Goal: Task Accomplishment & Management: Complete application form

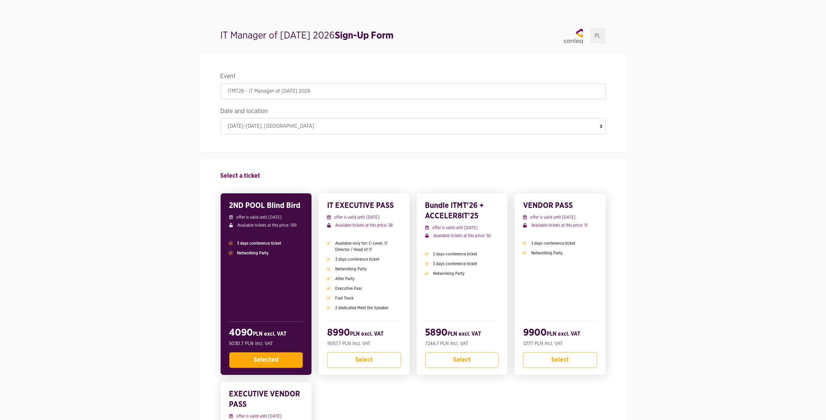
click at [274, 361] on span "Selected" at bounding box center [266, 360] width 25 height 6
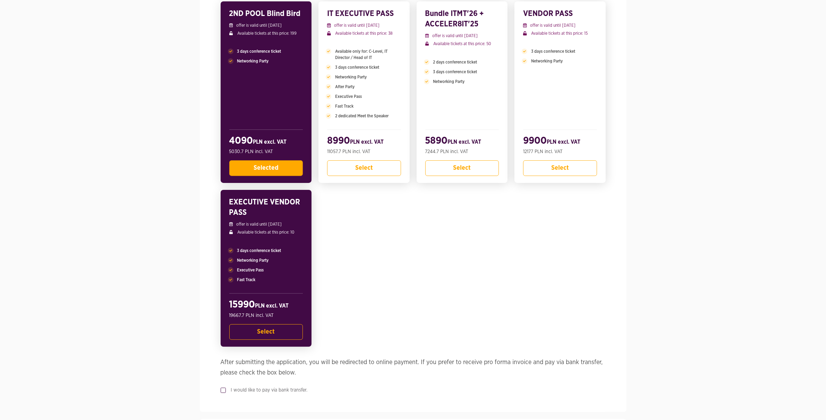
scroll to position [205, 0]
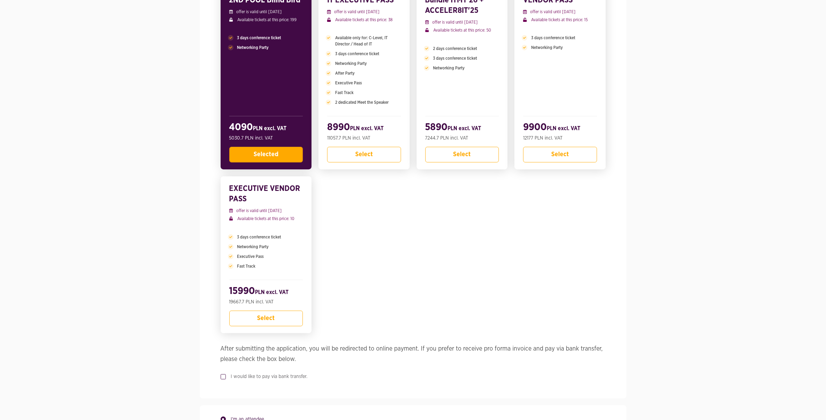
click at [262, 156] on span "Selected" at bounding box center [266, 154] width 25 height 6
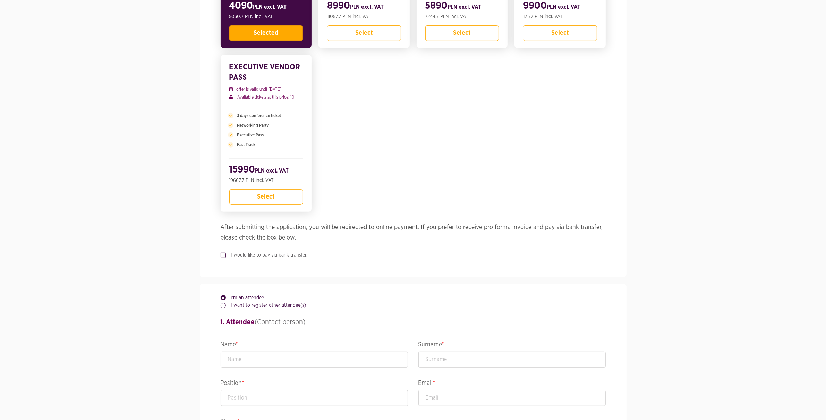
scroll to position [321, 0]
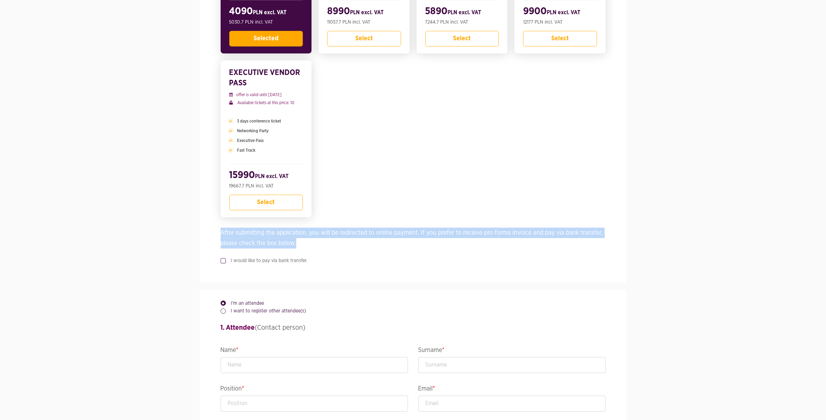
drag, startPoint x: 222, startPoint y: 233, endPoint x: 317, endPoint y: 247, distance: 95.8
click at [317, 247] on h4 "After submitting the application, you will be redirected to online payment. If …" at bounding box center [413, 238] width 385 height 21
click at [316, 248] on h4 "After submitting the application, you will be redirected to online payment. If …" at bounding box center [413, 238] width 385 height 21
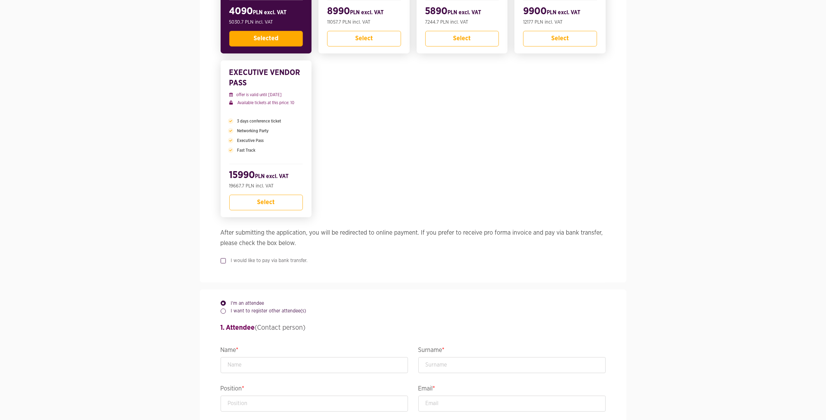
click at [281, 262] on label "I would like to pay via bank transfer." at bounding box center [267, 260] width 82 height 7
click at [224, 262] on input "I would like to pay via bank transfer." at bounding box center [222, 259] width 3 height 5
checkbox input "true"
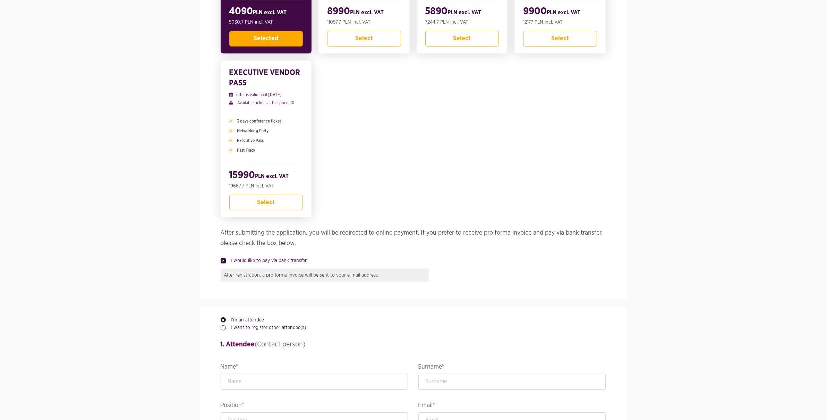
drag, startPoint x: 224, startPoint y: 229, endPoint x: 483, endPoint y: 285, distance: 264.3
click at [481, 289] on div "Select a ticket 2ND POOL Blind Bird offer is valid until [DATE] Available ticke…" at bounding box center [413, 68] width 385 height 462
click at [483, 285] on div "Select a ticket 2ND POOL Blind Bird offer is valid until [DATE] Available ticke…" at bounding box center [413, 68] width 385 height 462
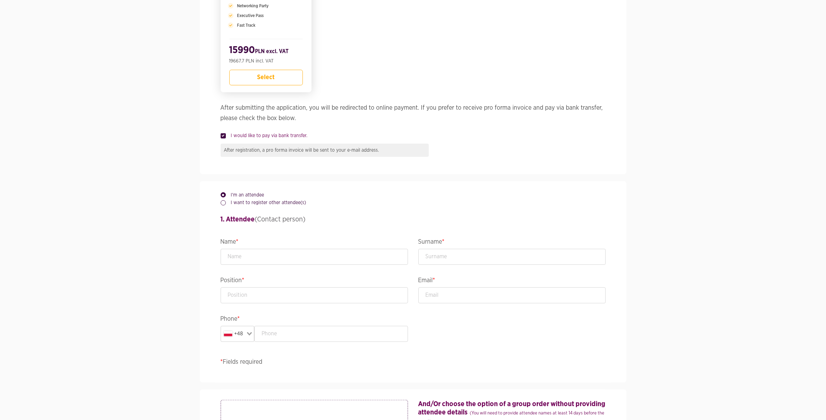
scroll to position [446, 0]
click at [261, 262] on input "text" at bounding box center [314, 257] width 187 height 16
type input "[PERSON_NAME]"
type input "Technical Account Manager"
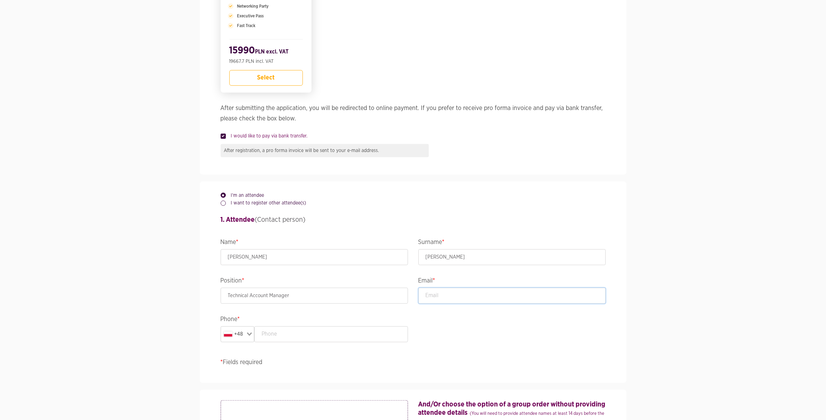
click at [474, 290] on input "email" at bounding box center [511, 296] width 187 height 16
click at [478, 299] on input "email" at bounding box center [511, 296] width 187 height 16
drag, startPoint x: 511, startPoint y: 299, endPoint x: 478, endPoint y: 302, distance: 33.4
click at [461, 298] on input "[EMAIL_ADDRESS][PERSON_NAME][DOMAIN_NAME]" at bounding box center [511, 296] width 187 height 16
type input "[EMAIL_ADDRESS][PERSON_NAME][DOMAIN_NAME]"
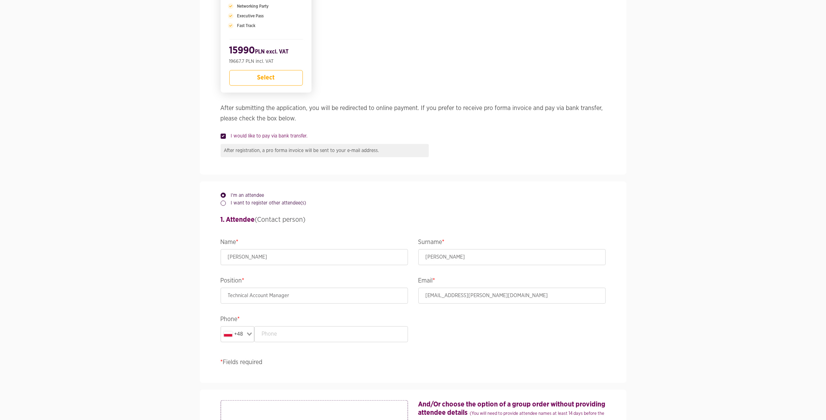
click at [683, 233] on section "Event ITMT26 - IT Manager of [DATE] 2026 Date and location [DATE]-[DATE] , [GEO…" at bounding box center [413, 382] width 826 height 1562
click at [325, 336] on input "text" at bounding box center [331, 334] width 154 height 16
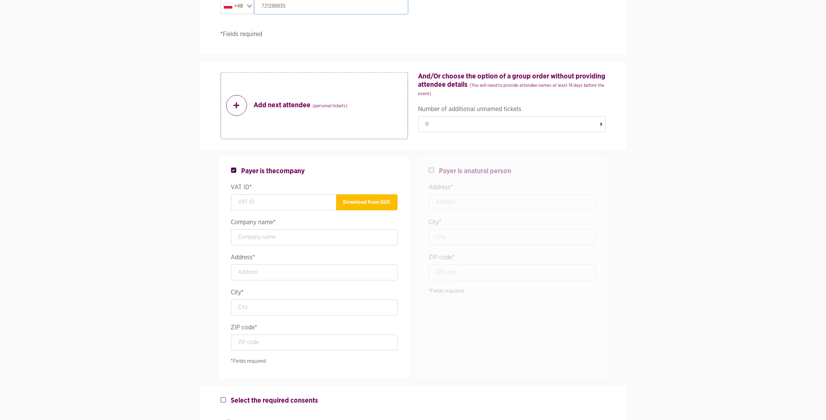
scroll to position [819, 0]
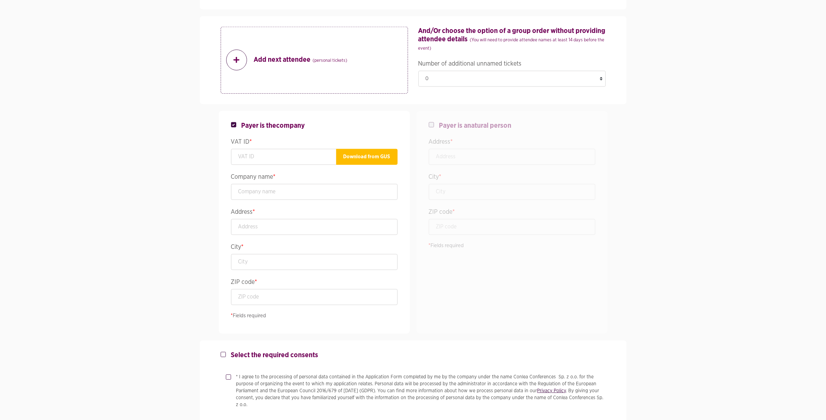
type input "721288835"
click at [264, 155] on input "text" at bounding box center [283, 157] width 105 height 16
paste input "6772333578"
type input "6772333578"
click at [345, 126] on h4 "Payer is the company" at bounding box center [314, 125] width 167 height 8
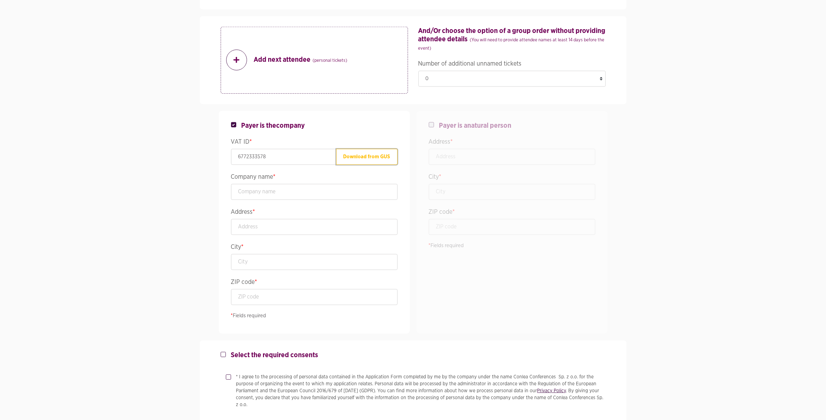
click at [348, 158] on button "Download from GUS" at bounding box center [366, 157] width 61 height 16
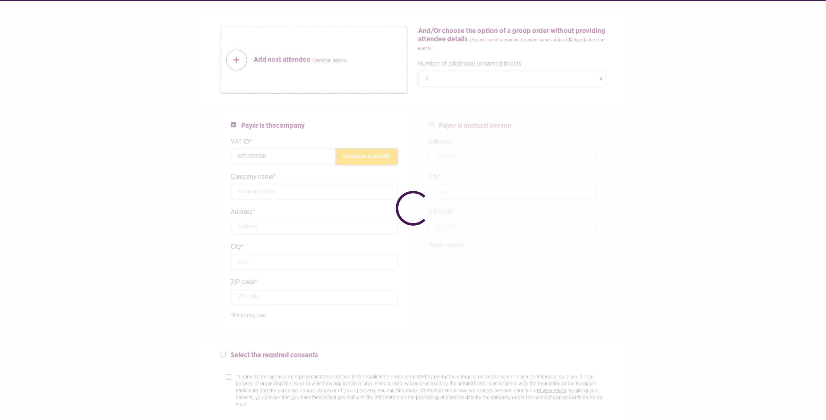
type input "[PERSON_NAME] SPÓŁKA Z OGRANICZONĄ ODPOWIEDZIALNOŚCIĄ"
type input "Podole 60"
type input "[GEOGRAPHIC_DATA]"
type input "30-394"
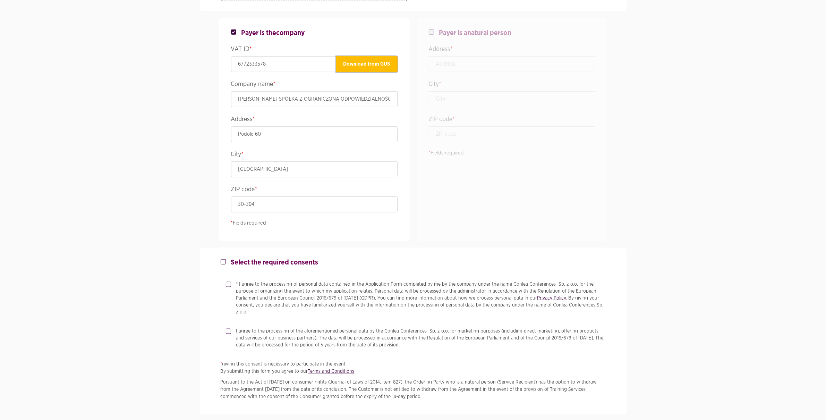
scroll to position [981, 0]
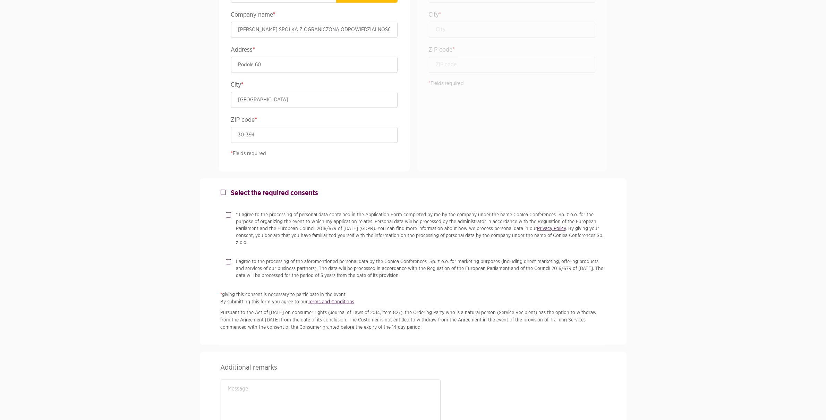
click at [266, 231] on p "* I agree to the processing of personal data contained in the Application Form …" at bounding box center [420, 228] width 369 height 35
click at [229, 216] on input "* I agree to the processing of personal data contained in the Application Form …" at bounding box center [227, 213] width 3 height 5
checkbox input "true"
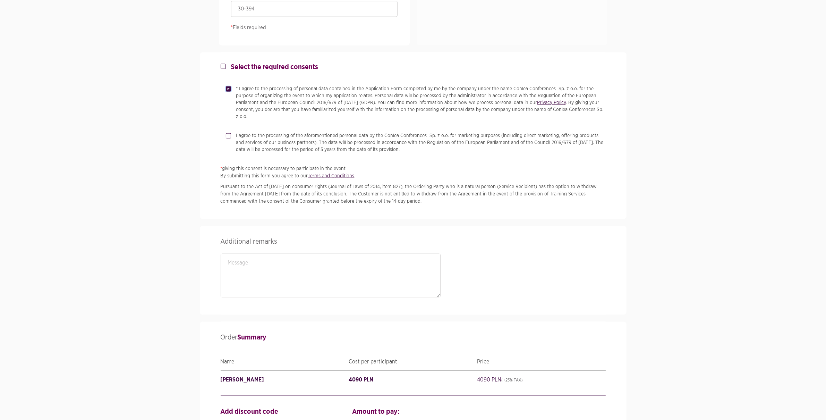
scroll to position [1235, 0]
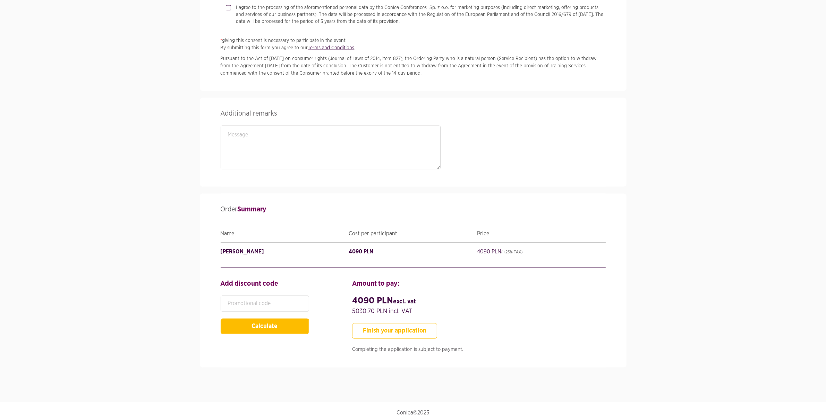
click at [411, 333] on button "Finish your application" at bounding box center [394, 331] width 85 height 16
type input "TechnicalAccountManager"
